Goal: Information Seeking & Learning: Learn about a topic

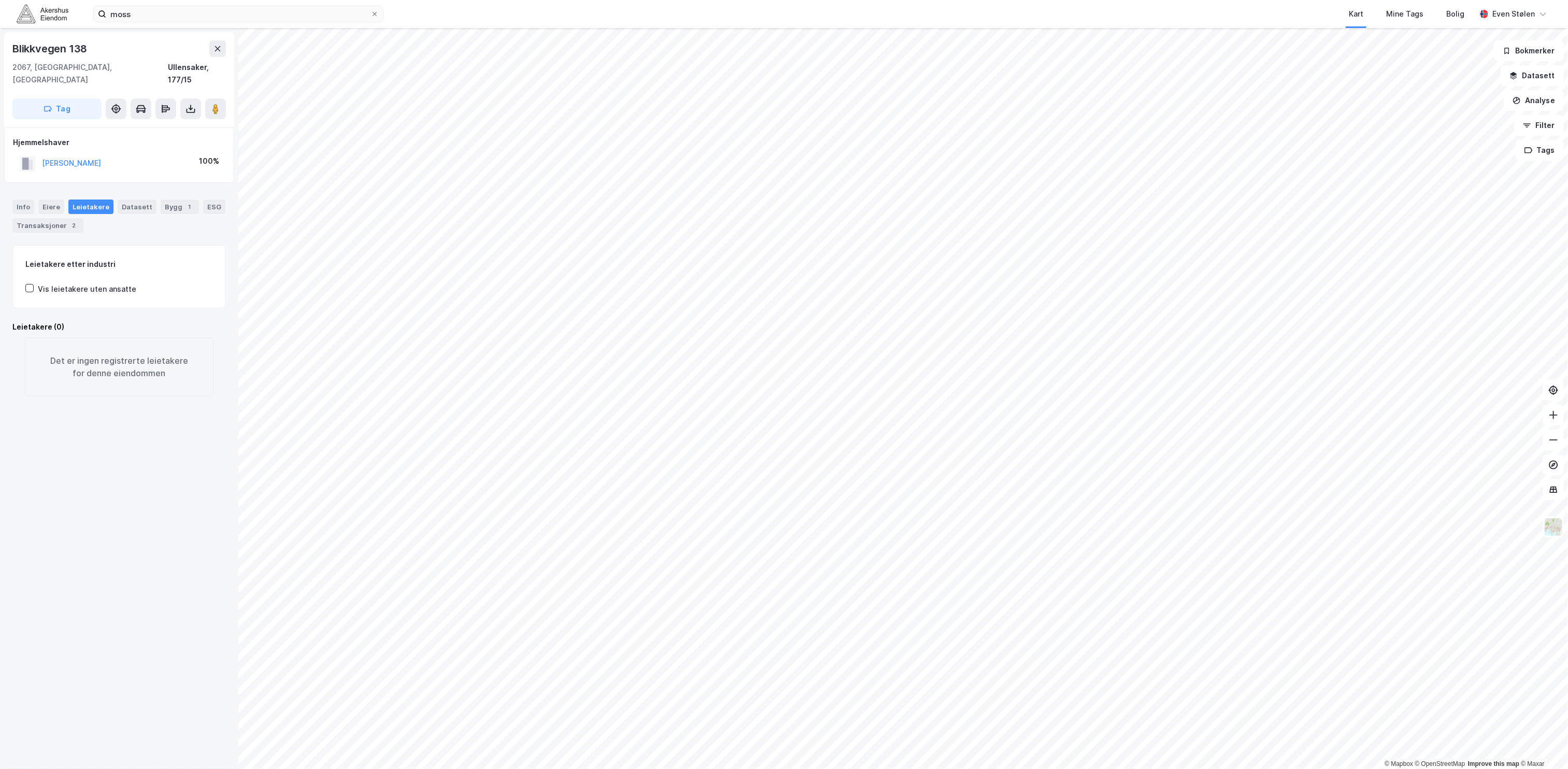
click at [983, 0] on html "[PERSON_NAME] Kart Mine Tags [PERSON_NAME] Even Stølen © Mapbox © OpenStreetMap…" at bounding box center [784, 384] width 1568 height 769
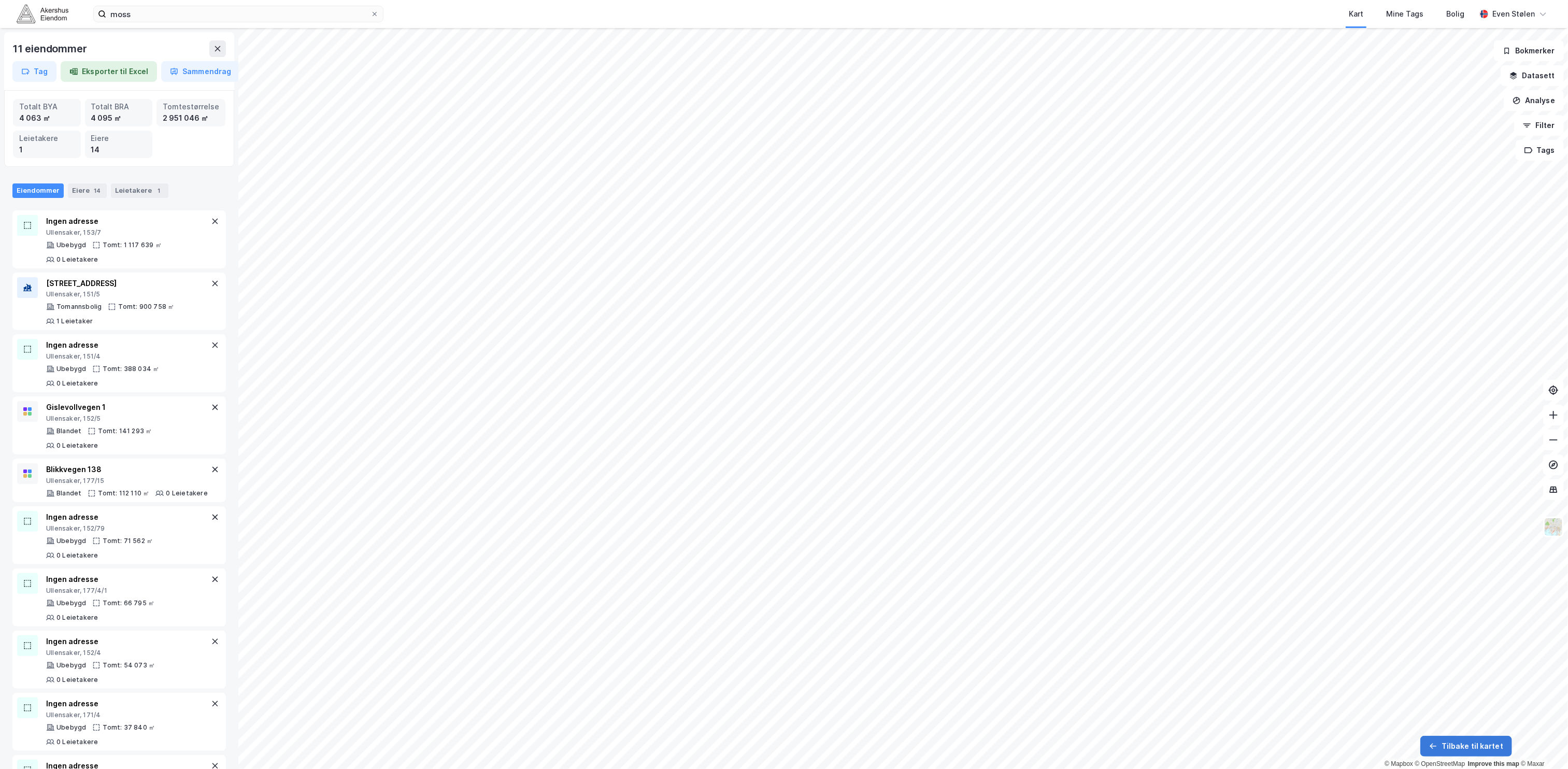
click at [1462, 751] on button "Tilbake til kartet" at bounding box center [1466, 747] width 92 height 21
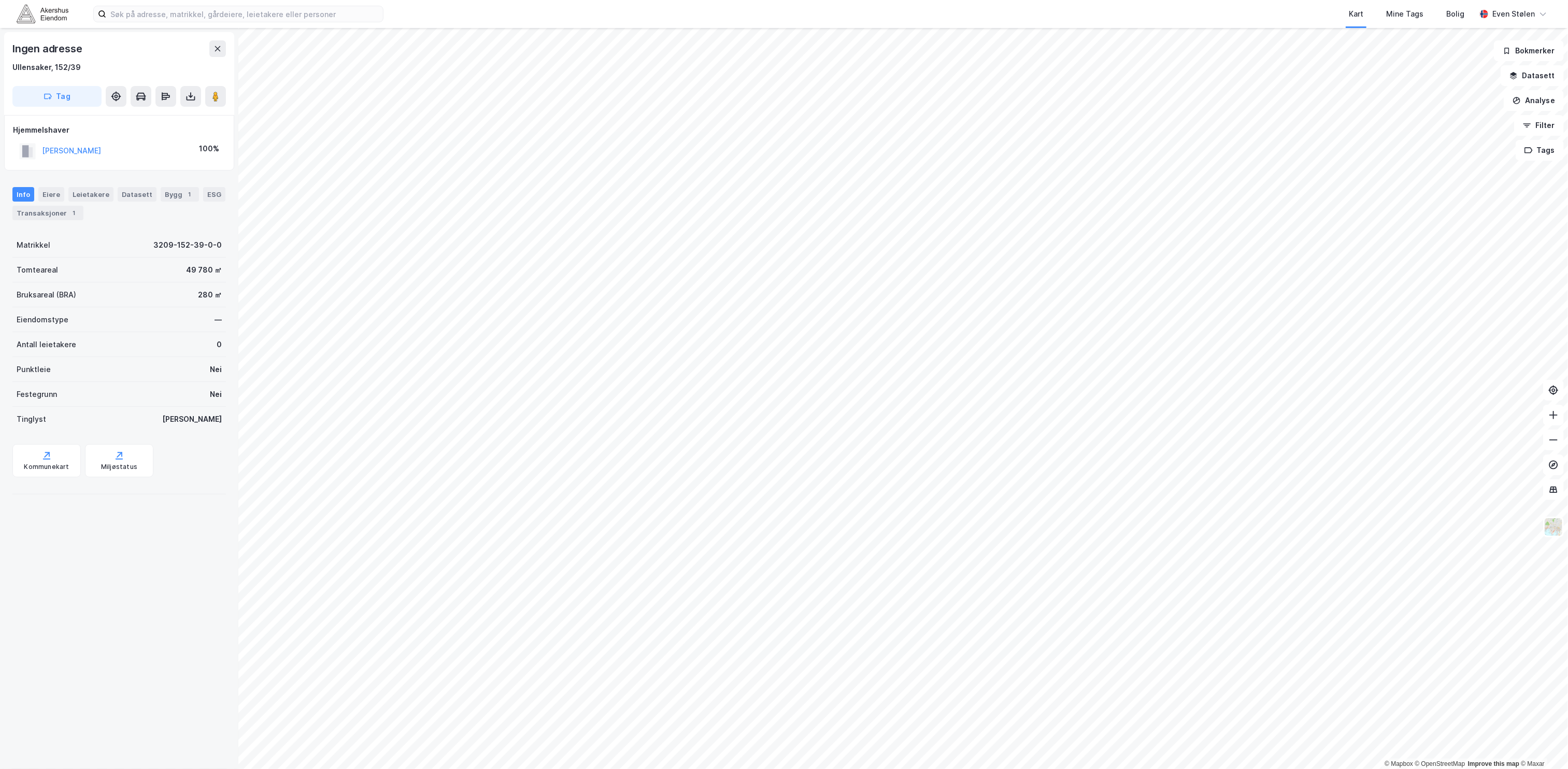
click at [157, 141] on div "RAMSTAD PER 100%" at bounding box center [119, 151] width 213 height 21
drag, startPoint x: 130, startPoint y: 244, endPoint x: 217, endPoint y: 245, distance: 87.0
click at [217, 245] on div "Ingen adresse Ullensaker, 152/39 Tag Hjemmelshaver RAMSTAD PER 100% Info Eiere …" at bounding box center [119, 398] width 239 height 741
copy div "3209-152-39-0-0"
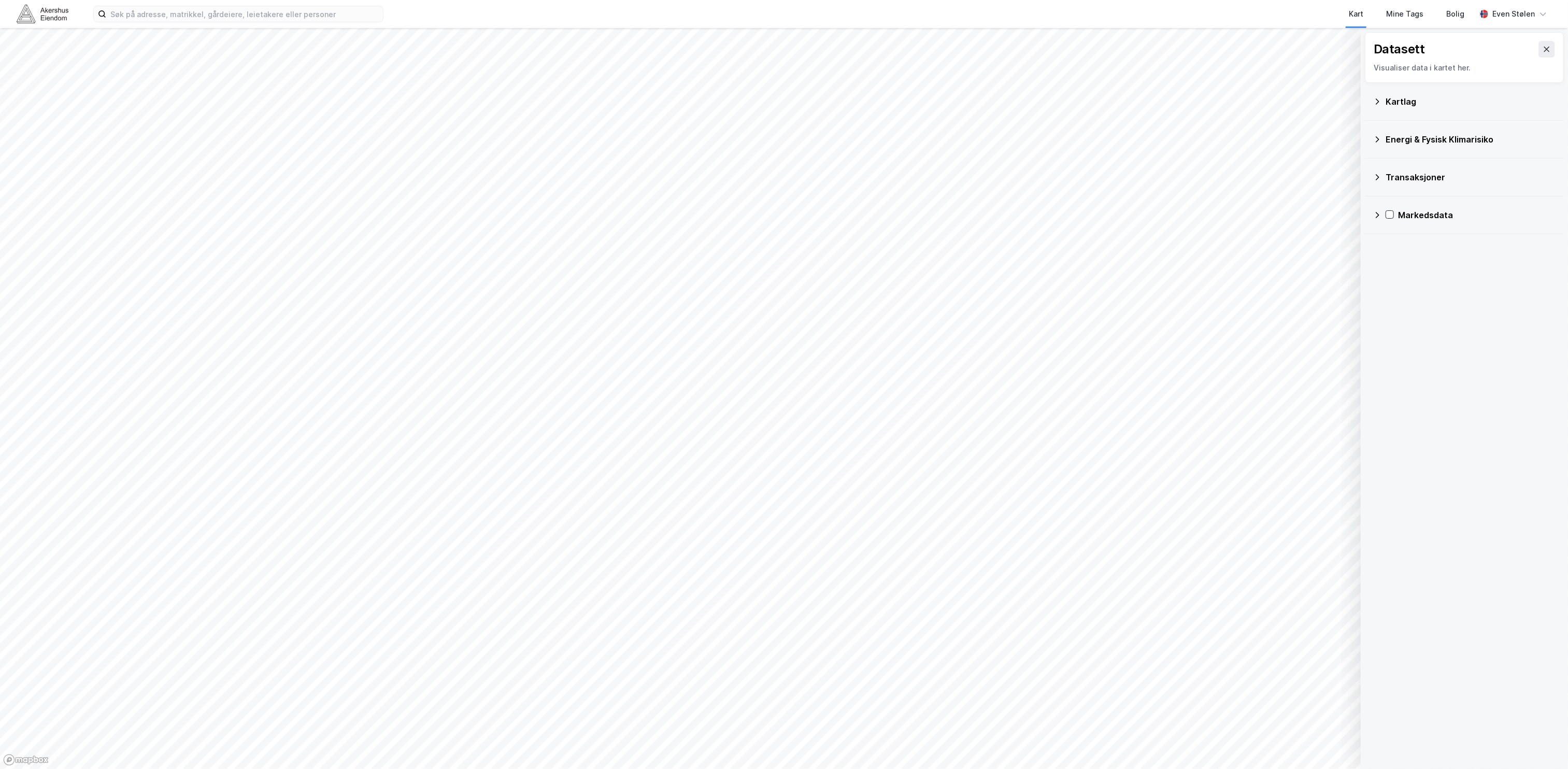
click at [1382, 107] on div "Kartlag" at bounding box center [1464, 102] width 183 height 25
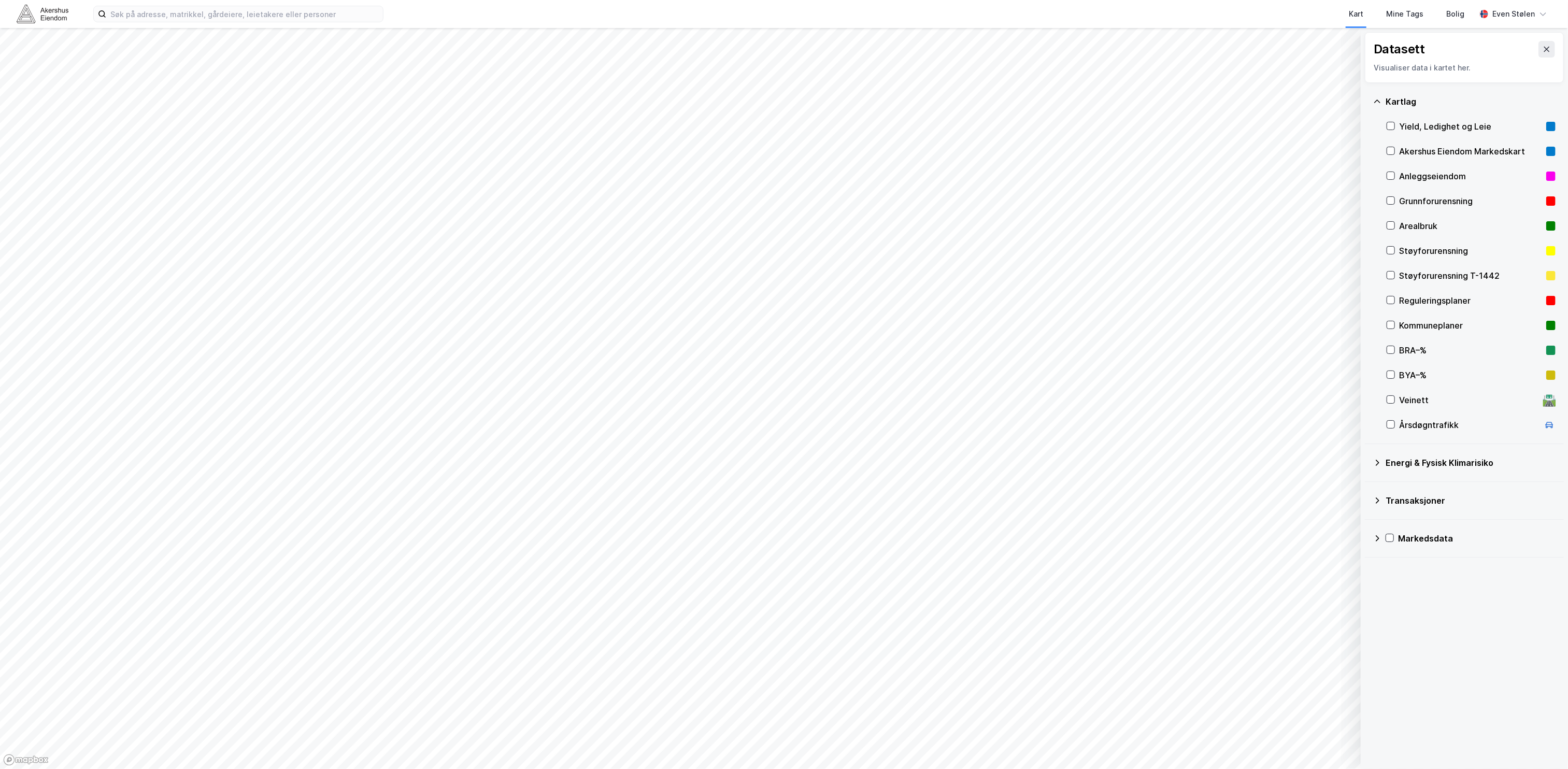
click at [1395, 328] on div "Kommuneplaner" at bounding box center [1471, 326] width 169 height 25
click at [1389, 301] on icon at bounding box center [1390, 300] width 6 height 3
click at [1394, 325] on icon at bounding box center [1390, 325] width 7 height 7
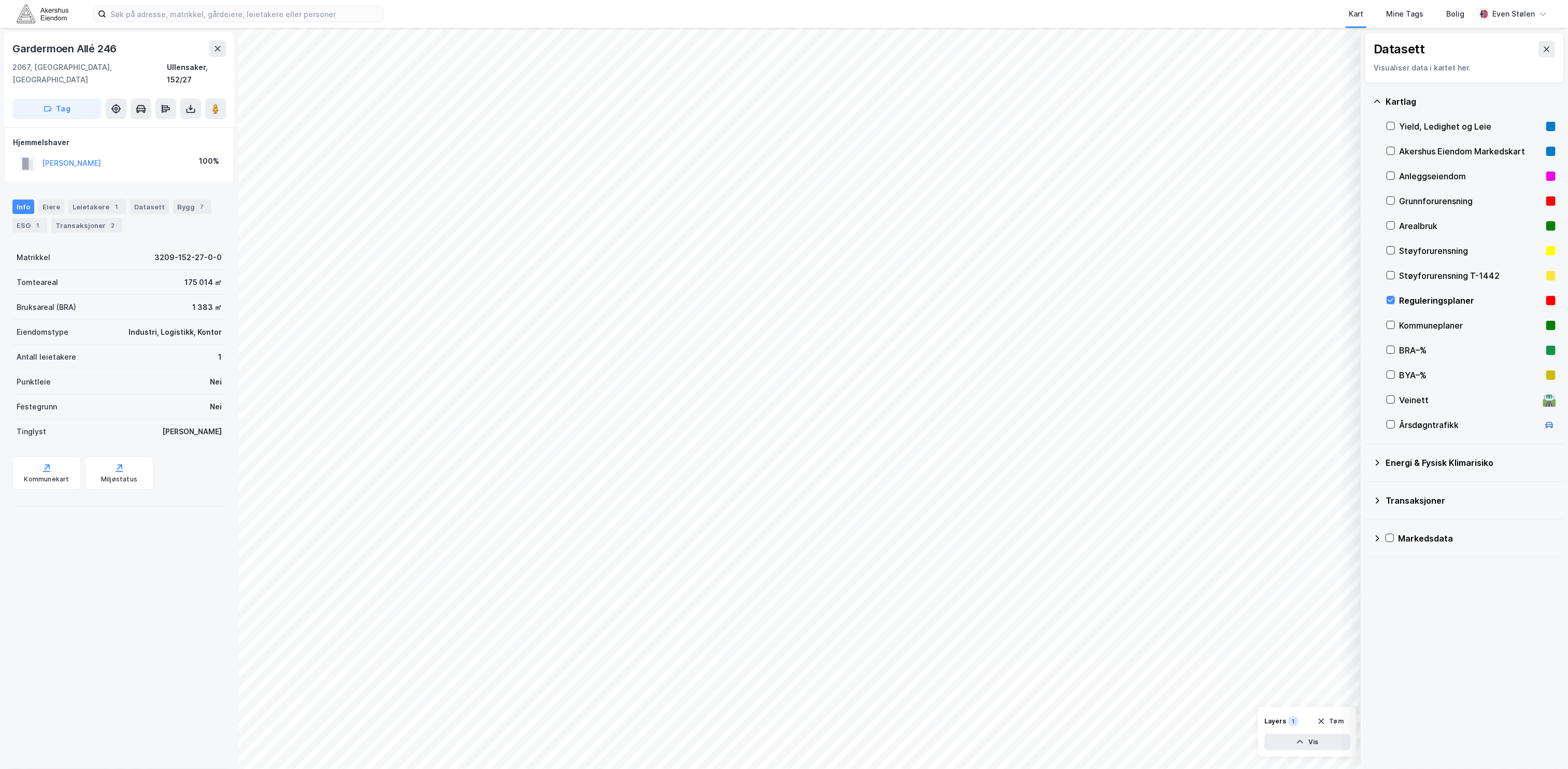
click at [1382, 330] on div "Kartlag Yield, Ledighet og Leie Akershus Eiendom Markedskart Anleggseiendom Gru…" at bounding box center [1464, 263] width 199 height 361
click at [1390, 330] on div at bounding box center [1390, 325] width 8 height 9
click at [1391, 300] on icon at bounding box center [1390, 300] width 7 height 7
click at [1391, 321] on div "Kommuneplaner" at bounding box center [1471, 326] width 169 height 25
click at [1394, 326] on icon at bounding box center [1390, 325] width 7 height 7
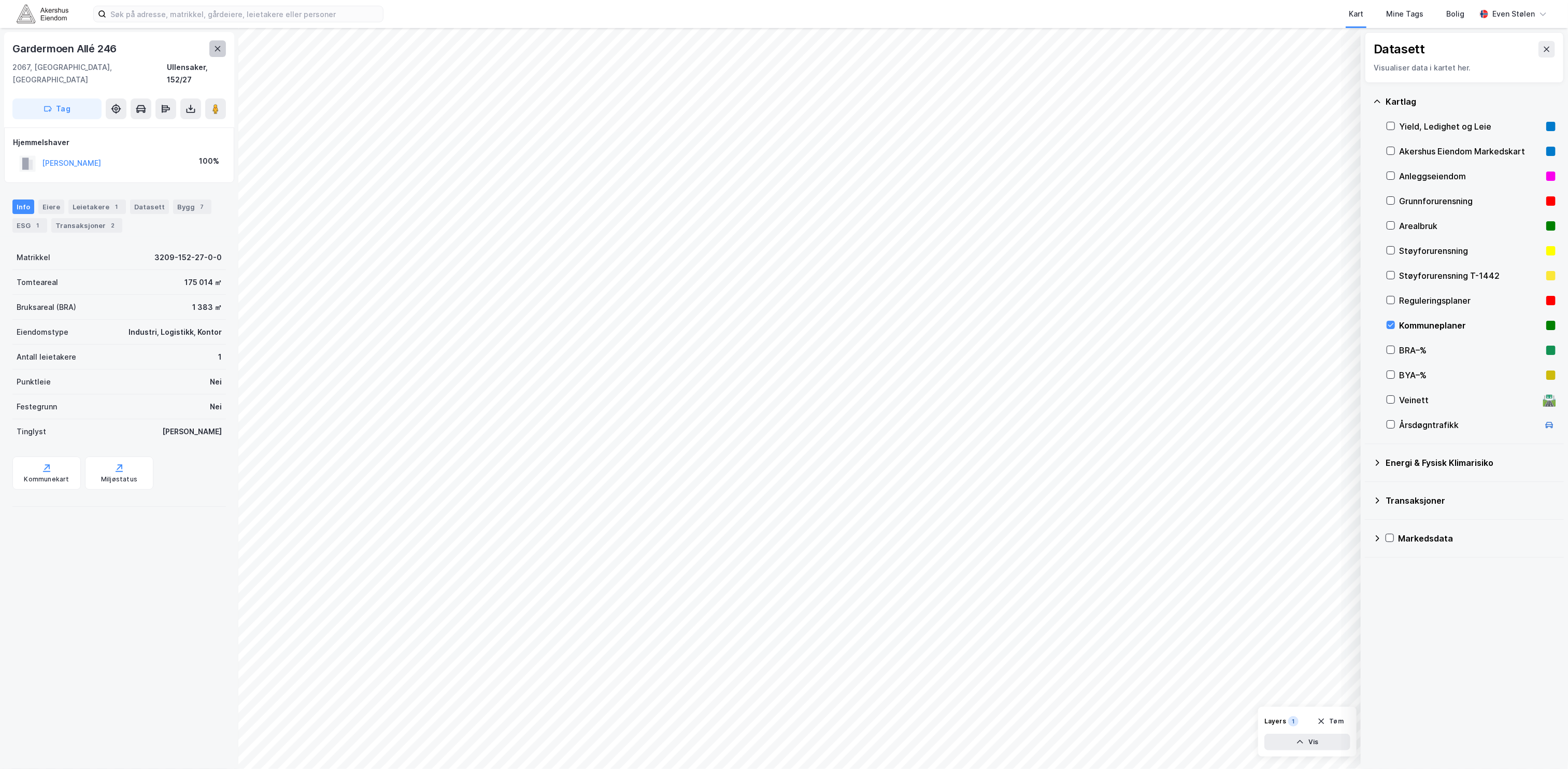
click at [213, 51] on icon at bounding box center [218, 49] width 8 height 8
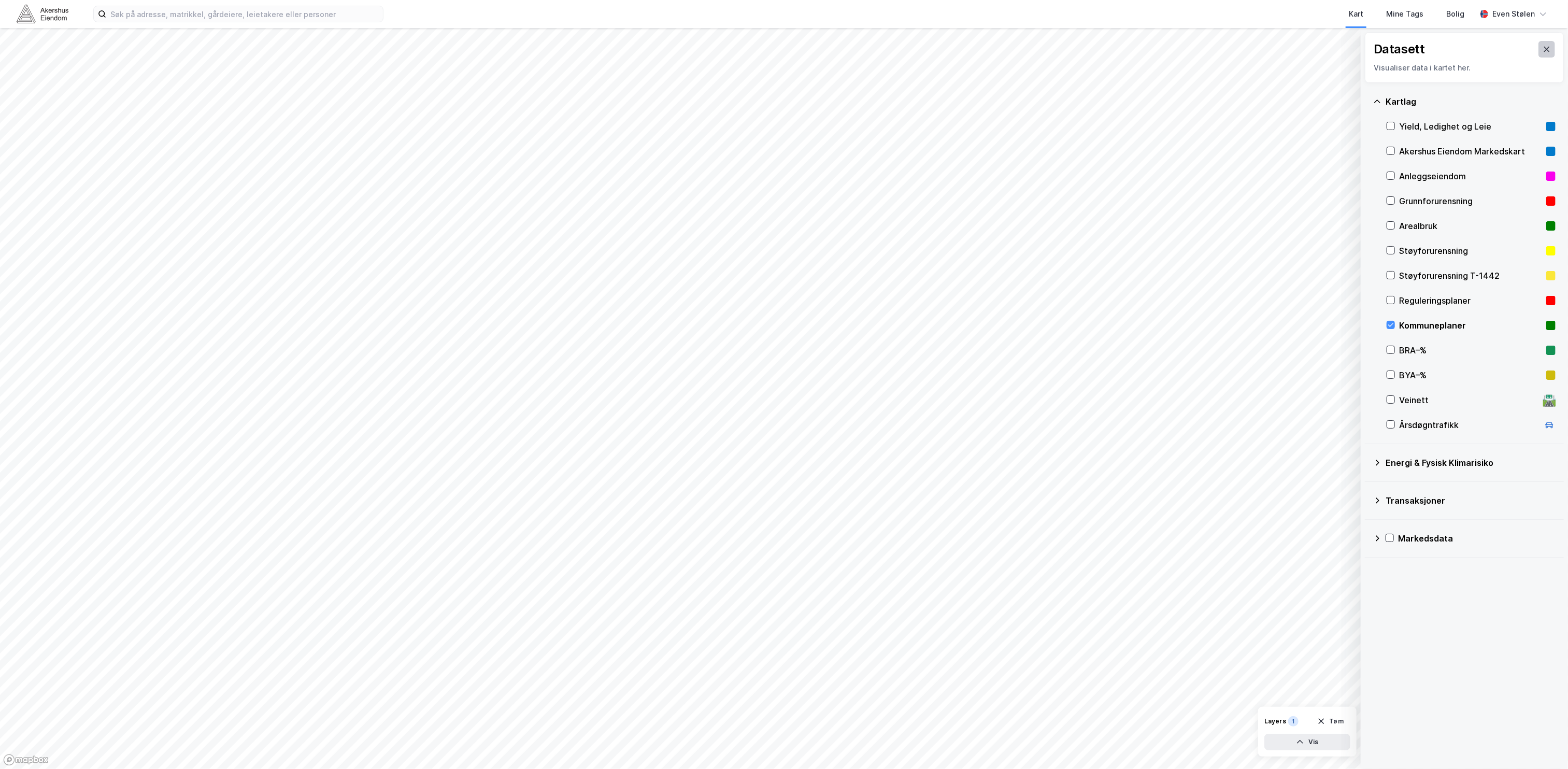
click at [1541, 50] on button at bounding box center [1546, 49] width 16 height 16
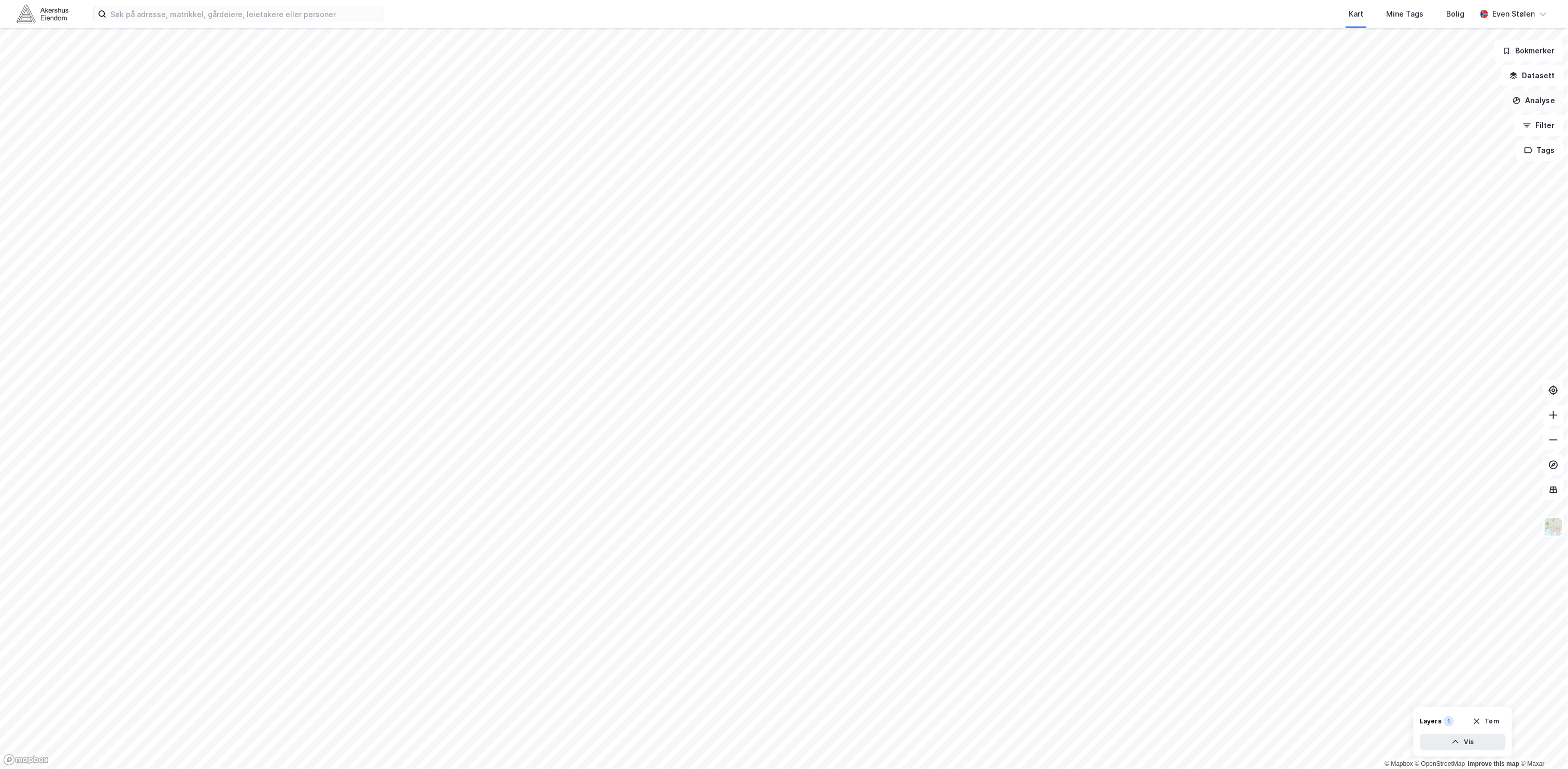
click at [1540, 104] on button "Analyse" at bounding box center [1534, 101] width 60 height 21
click at [1472, 119] on div "Tegn område" at bounding box center [1443, 123] width 90 height 9
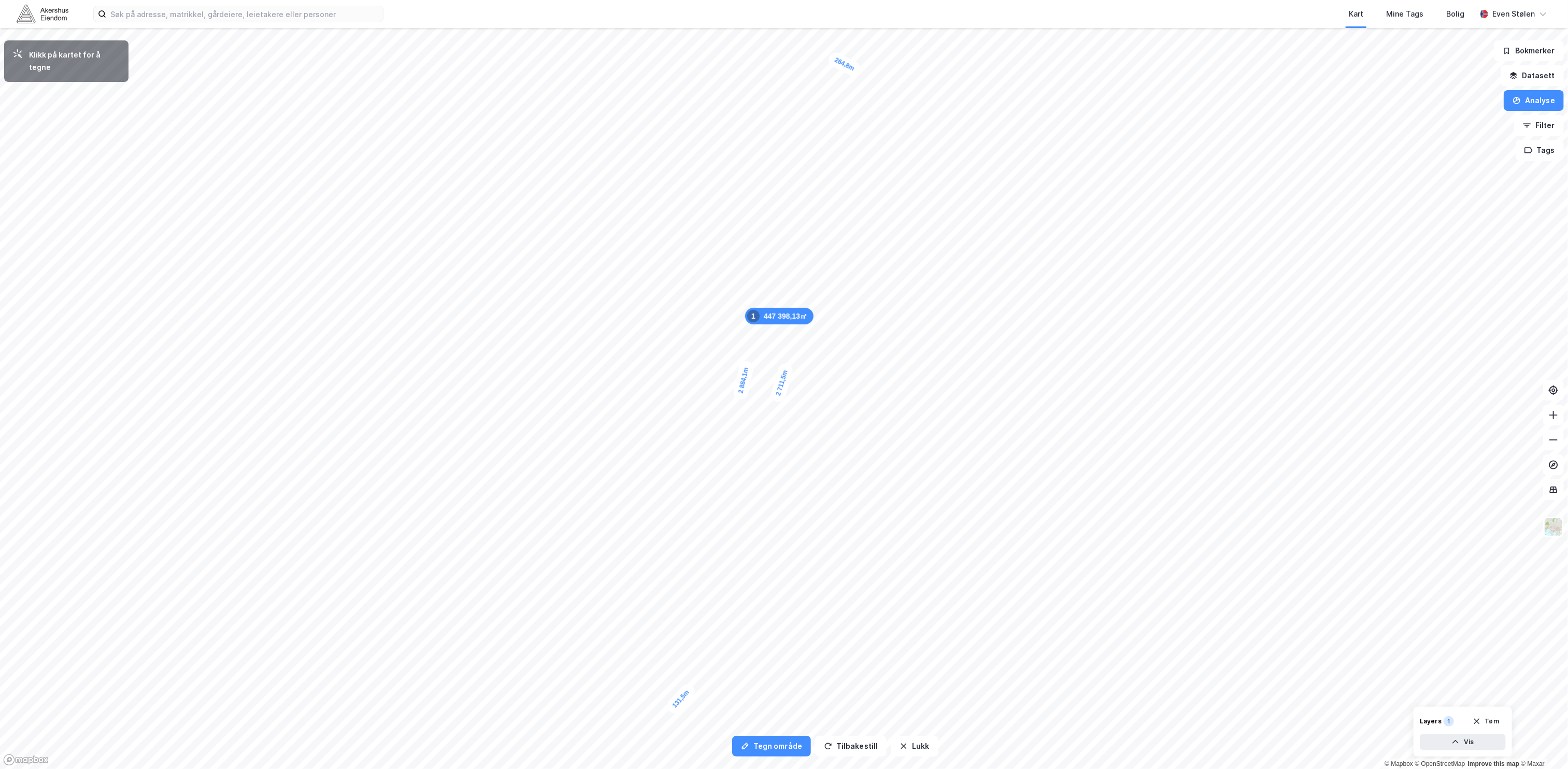
click at [670, 711] on div "131,5m" at bounding box center [680, 699] width 33 height 35
click at [540, 689] on div "81,8m" at bounding box center [549, 688] width 31 height 15
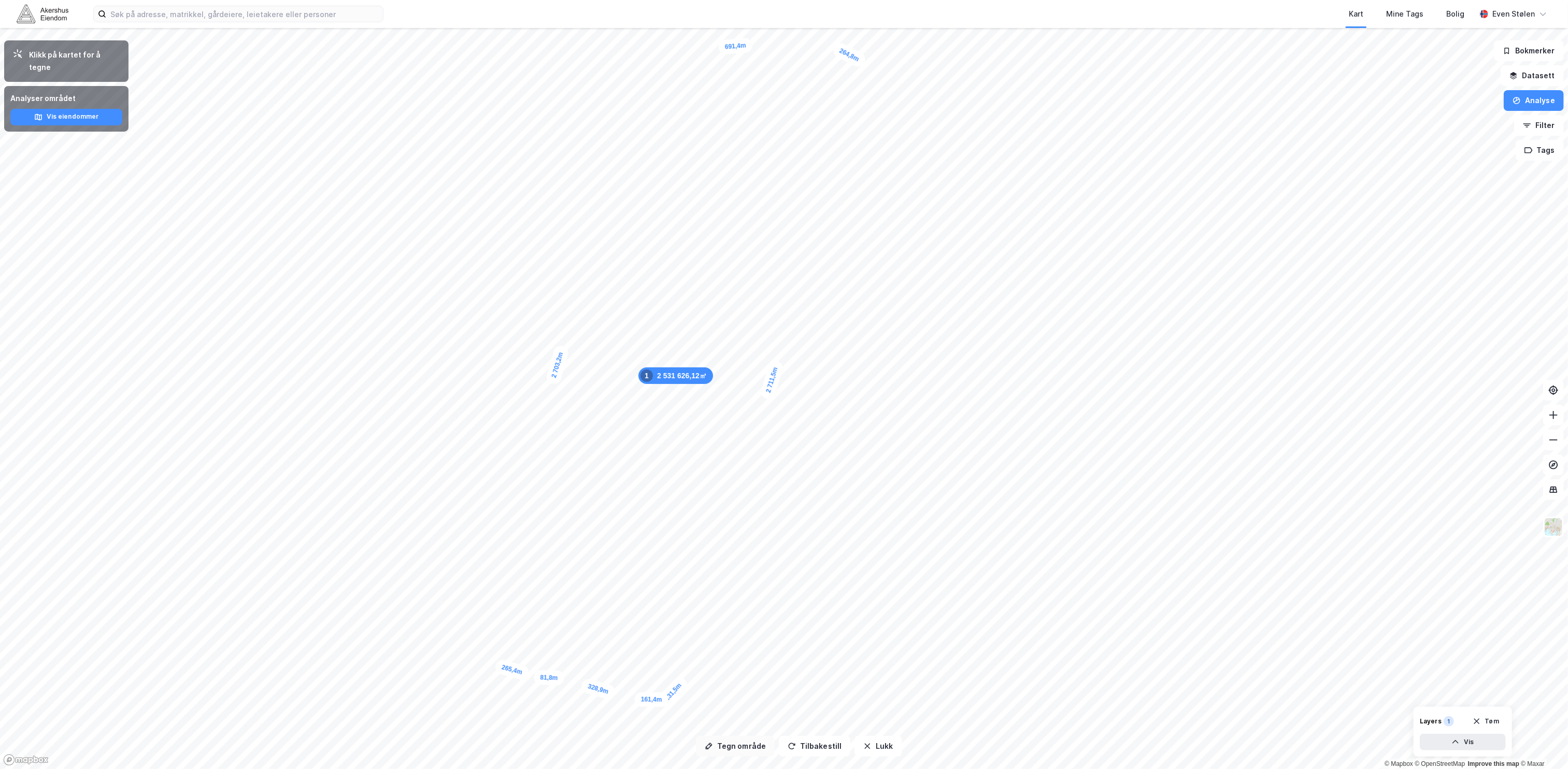
click at [740, 744] on button "Tegn område" at bounding box center [734, 747] width 79 height 21
drag, startPoint x: 628, startPoint y: 524, endPoint x: 680, endPoint y: 413, distance: 122.6
click at [680, 414] on div "98,8m" at bounding box center [691, 403] width 21 height 32
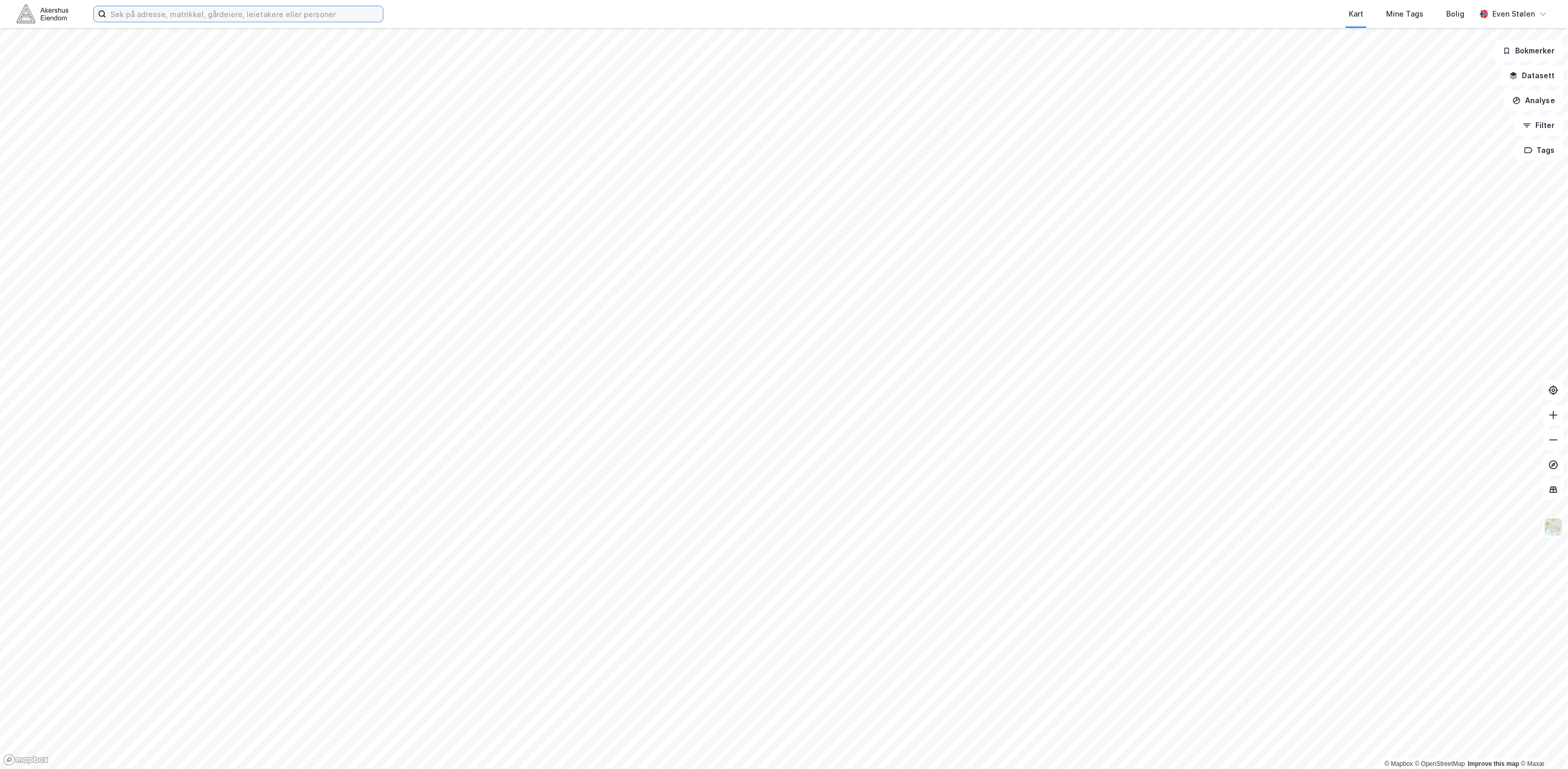
click at [347, 19] on input at bounding box center [244, 14] width 277 height 15
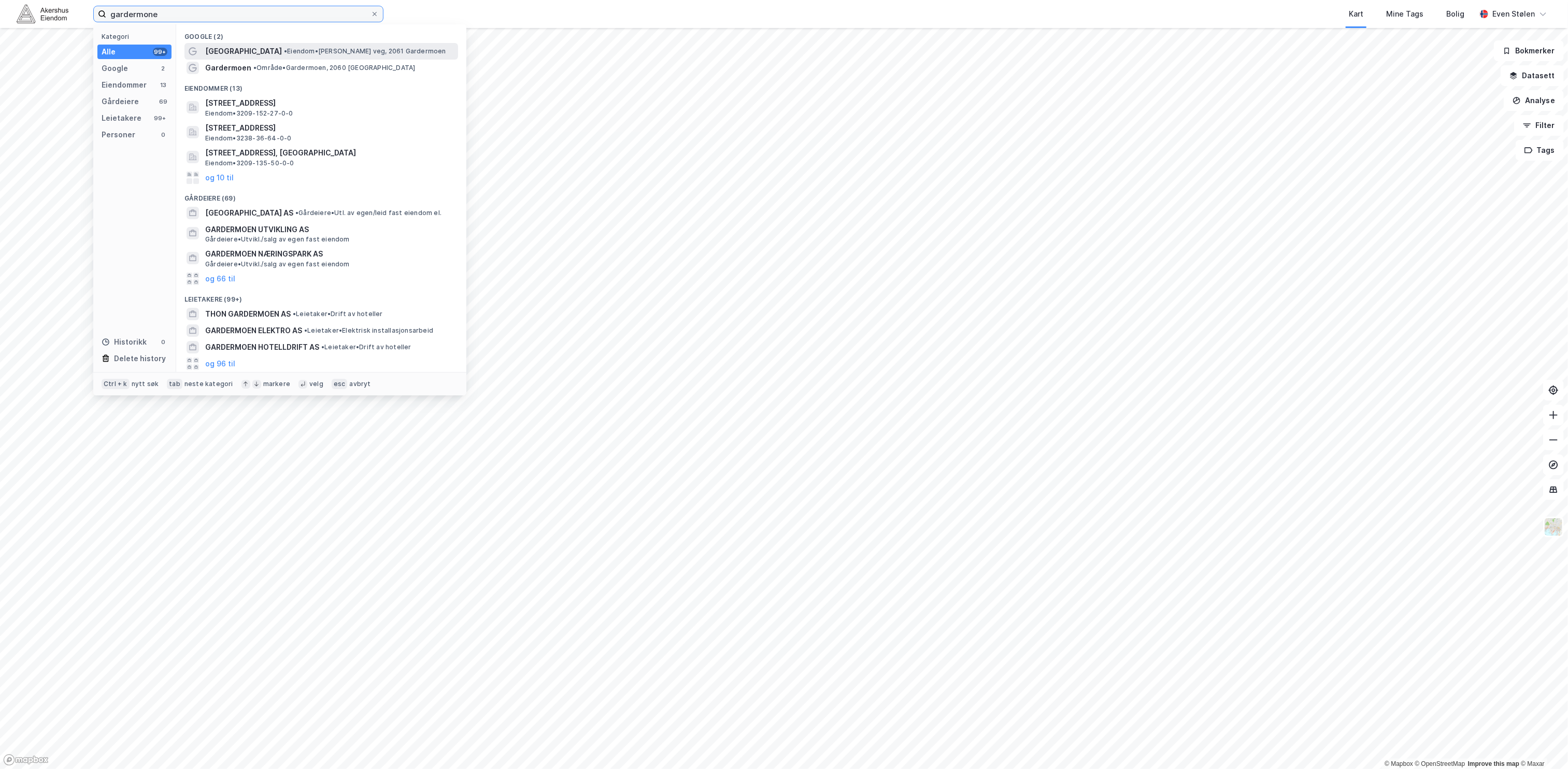
type input "gardermone"
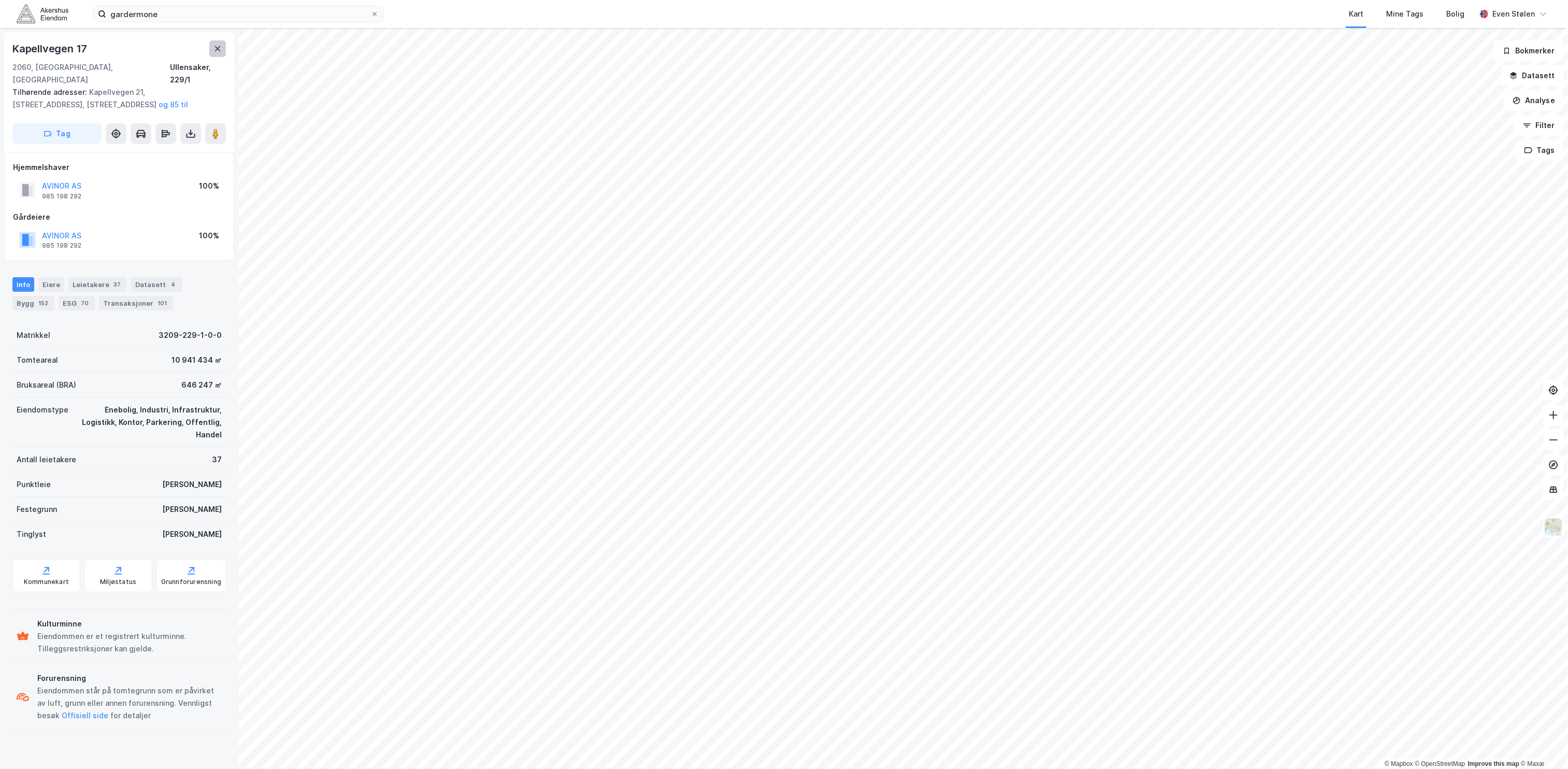
click at [220, 48] on icon at bounding box center [218, 49] width 8 height 8
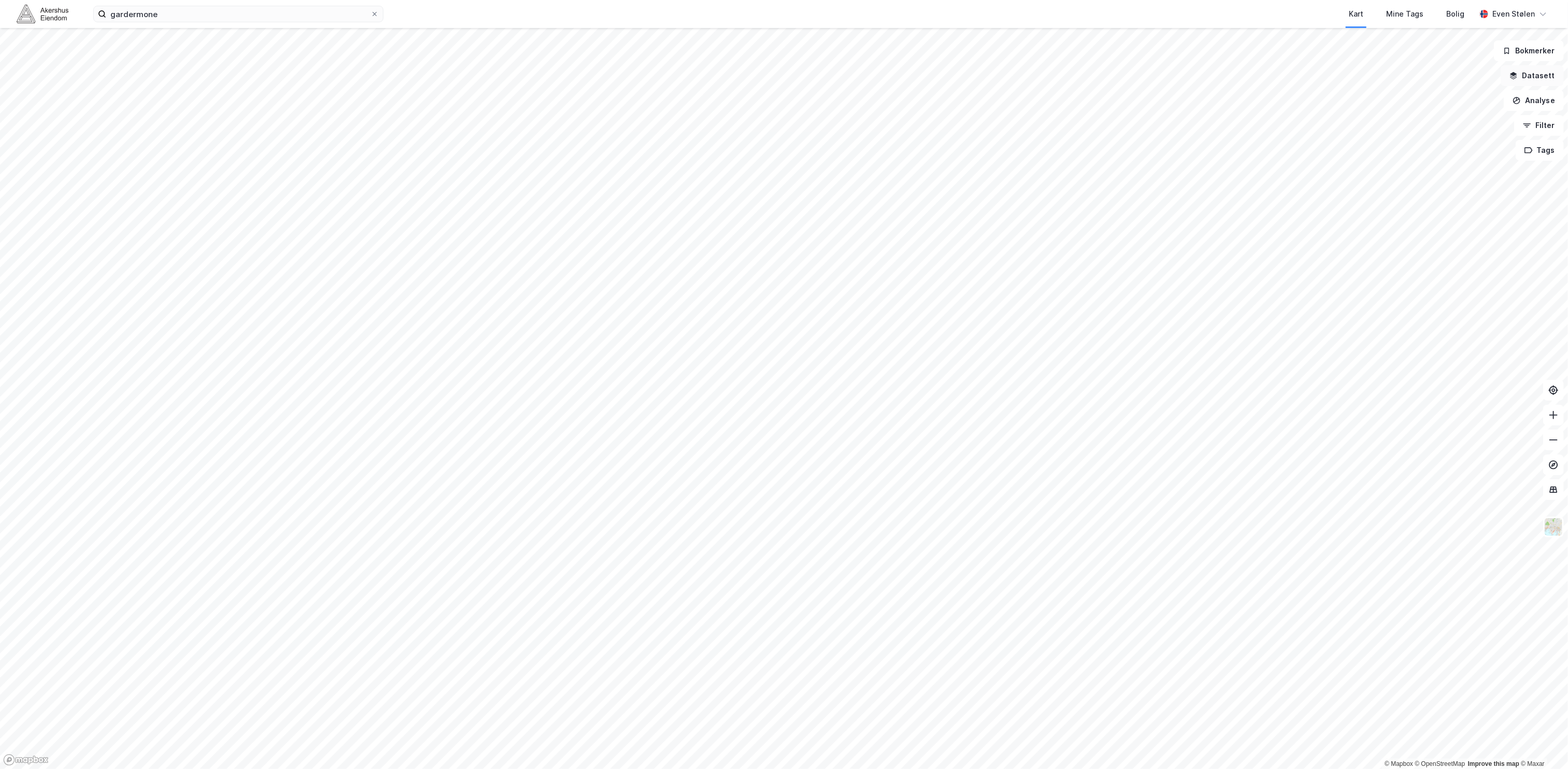
click at [1527, 73] on button "Datasett" at bounding box center [1532, 76] width 63 height 21
click at [1375, 93] on div "Kartlag" at bounding box center [1464, 102] width 183 height 25
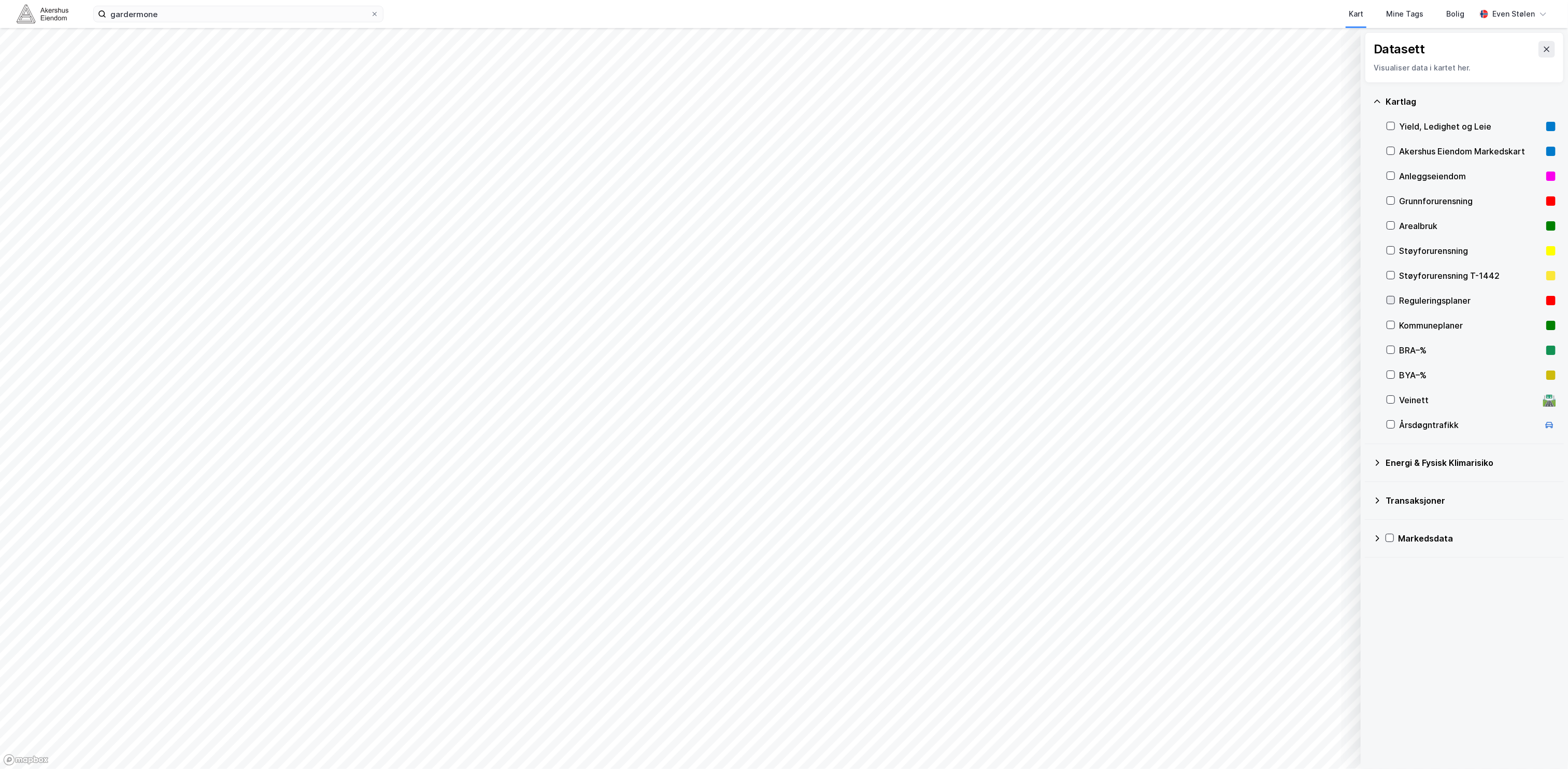
click at [1392, 299] on icon at bounding box center [1390, 300] width 7 height 7
click at [1391, 296] on div "Reguleringsplaner" at bounding box center [1471, 300] width 169 height 25
click at [1391, 324] on icon at bounding box center [1390, 325] width 7 height 7
click at [1538, 44] on button at bounding box center [1546, 49] width 16 height 16
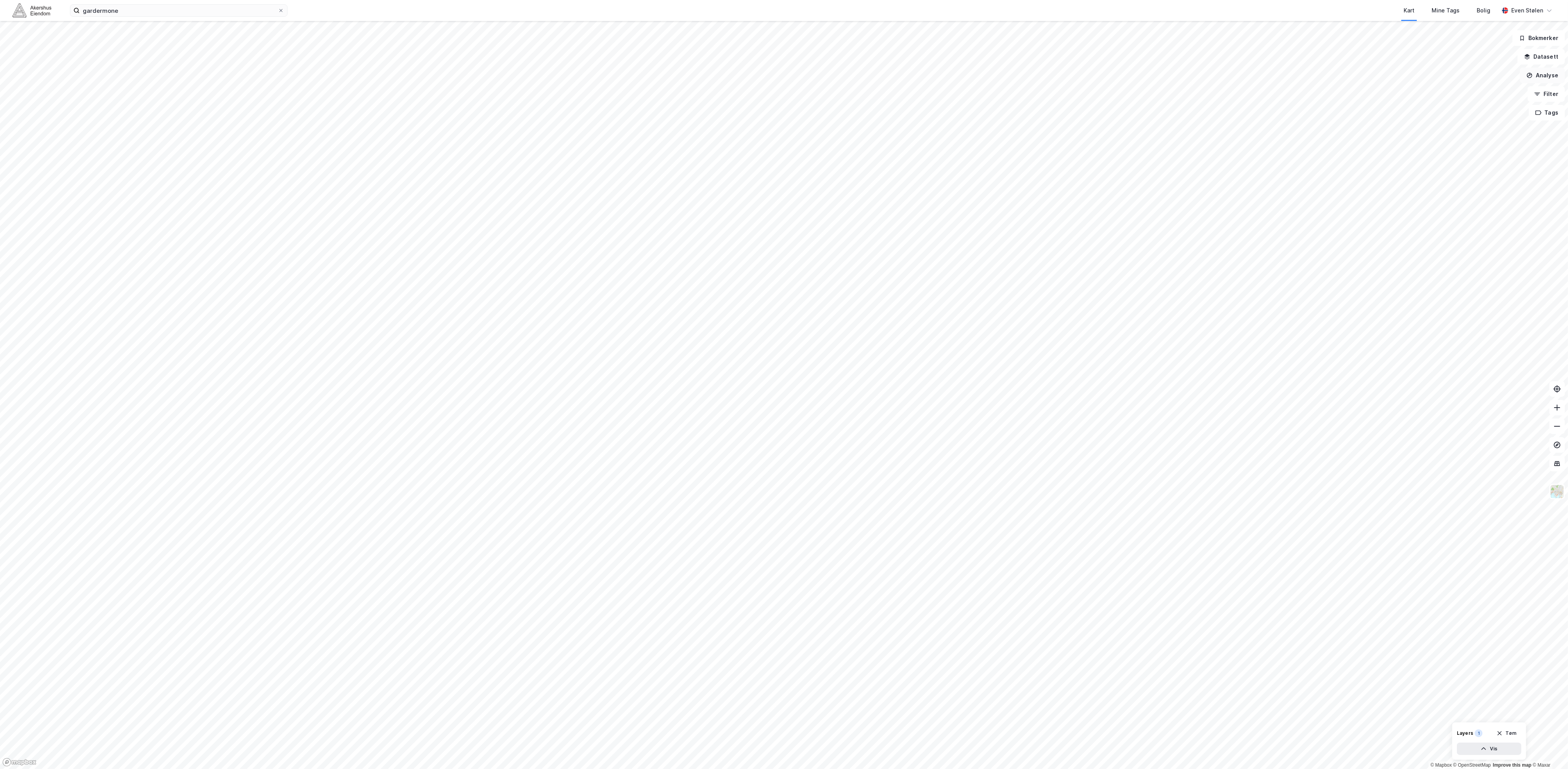
click at [1175, 81] on button "Analyse" at bounding box center [1542, 75] width 45 height 16
click at [1175, 90] on div "Tegn område" at bounding box center [1474, 92] width 68 height 7
click at [537, 531] on div "105,8m" at bounding box center [528, 532] width 26 height 12
click at [625, 537] on div "121,3m" at bounding box center [618, 544] width 25 height 26
click at [635, 485] on div "118m" at bounding box center [635, 494] width 13 height 22
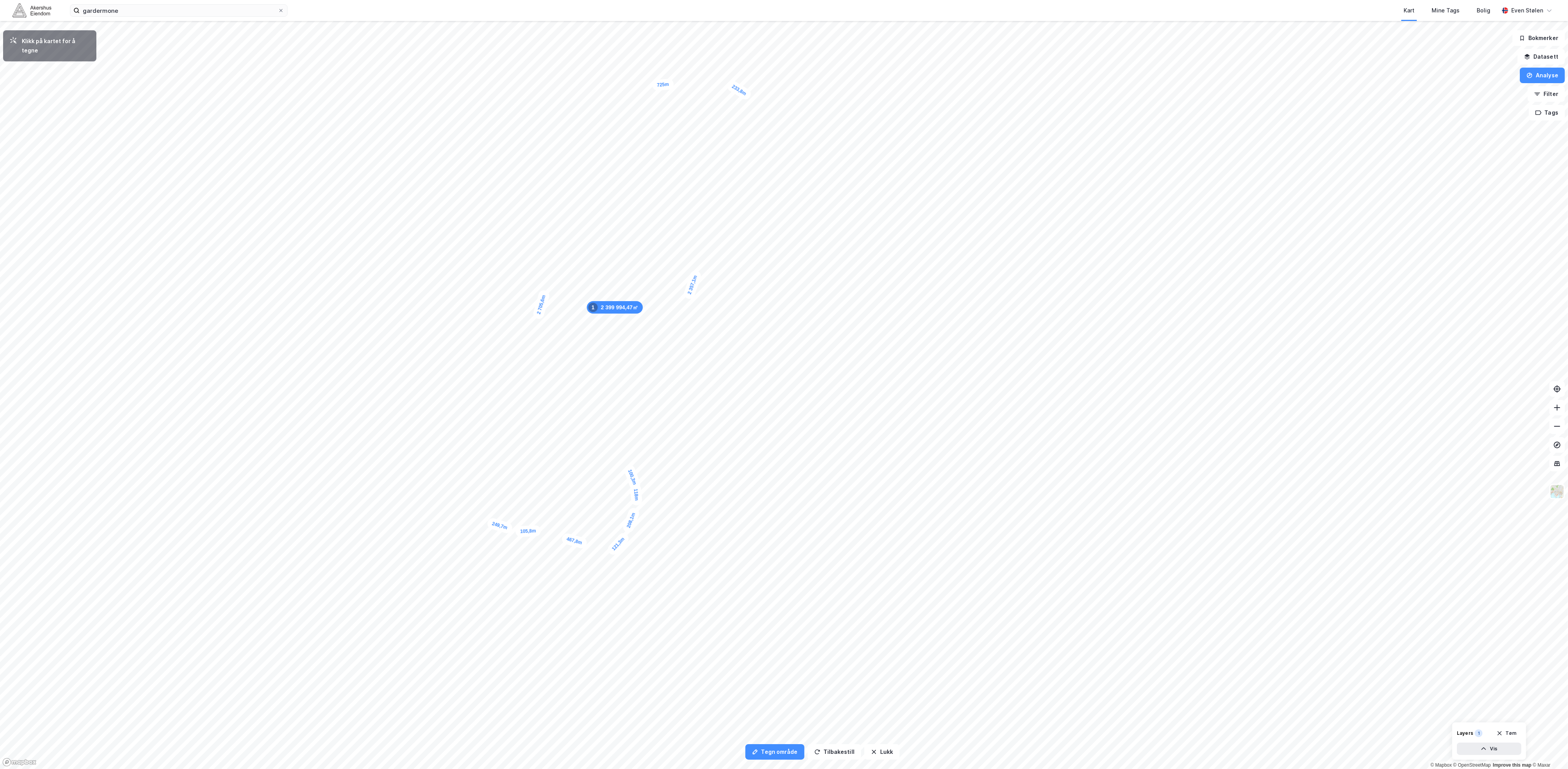
click at [629, 469] on div "100,3m" at bounding box center [632, 477] width 19 height 27
click at [631, 420] on div "137,2m" at bounding box center [632, 430] width 14 height 26
click at [623, 365] on div "118,1m" at bounding box center [626, 374] width 18 height 27
click at [627, 342] on div "145,1m" at bounding box center [625, 353] width 15 height 26
click at [626, 325] on div "96,4m" at bounding box center [627, 333] width 12 height 23
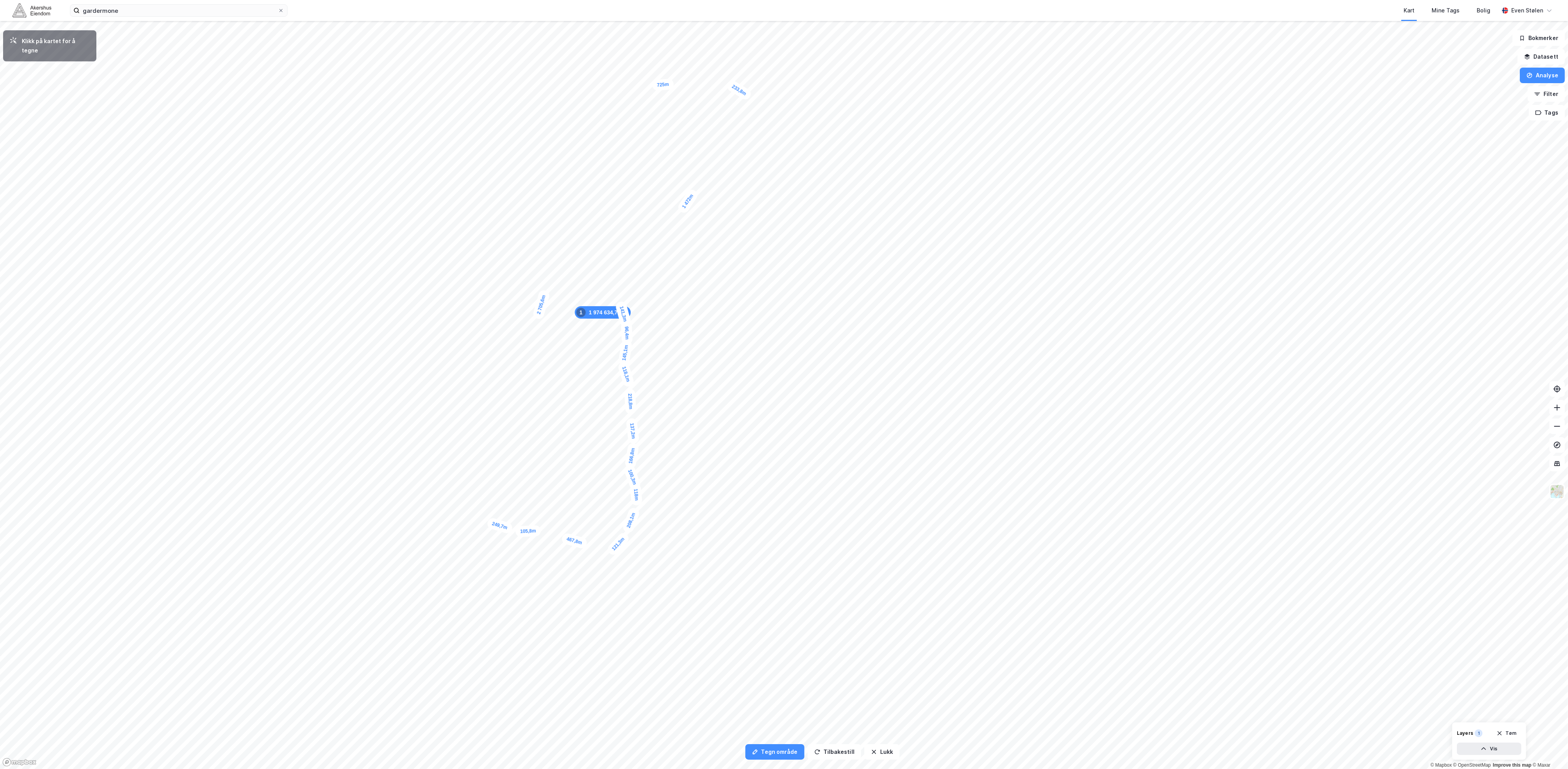
click at [620, 303] on div "141,3m" at bounding box center [623, 314] width 17 height 27
click at [620, 290] on div "75,1m" at bounding box center [620, 297] width 11 height 23
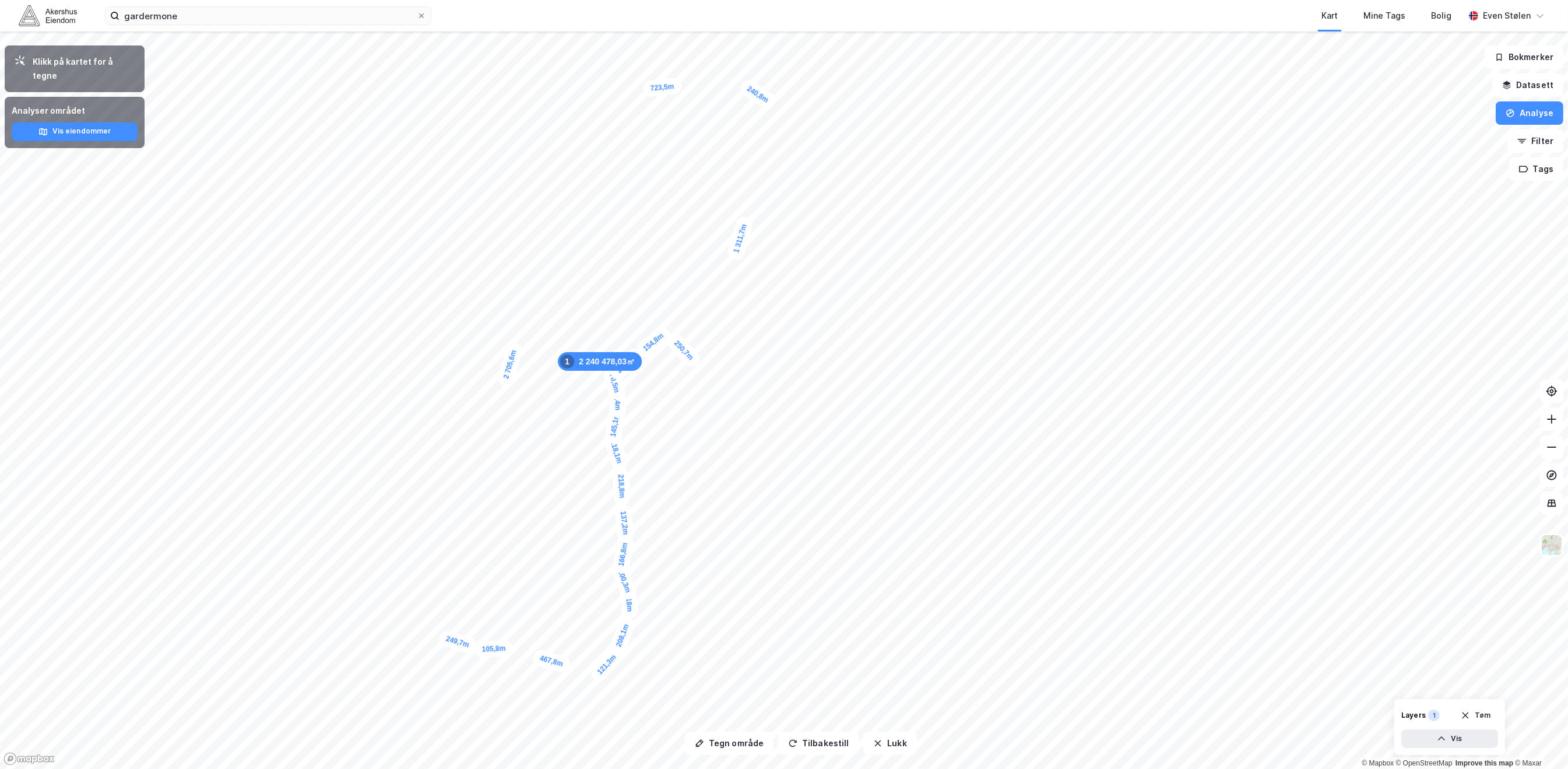
click at [31, 18] on img at bounding box center [47, 16] width 58 height 20
